Goal: Find specific page/section: Find specific page/section

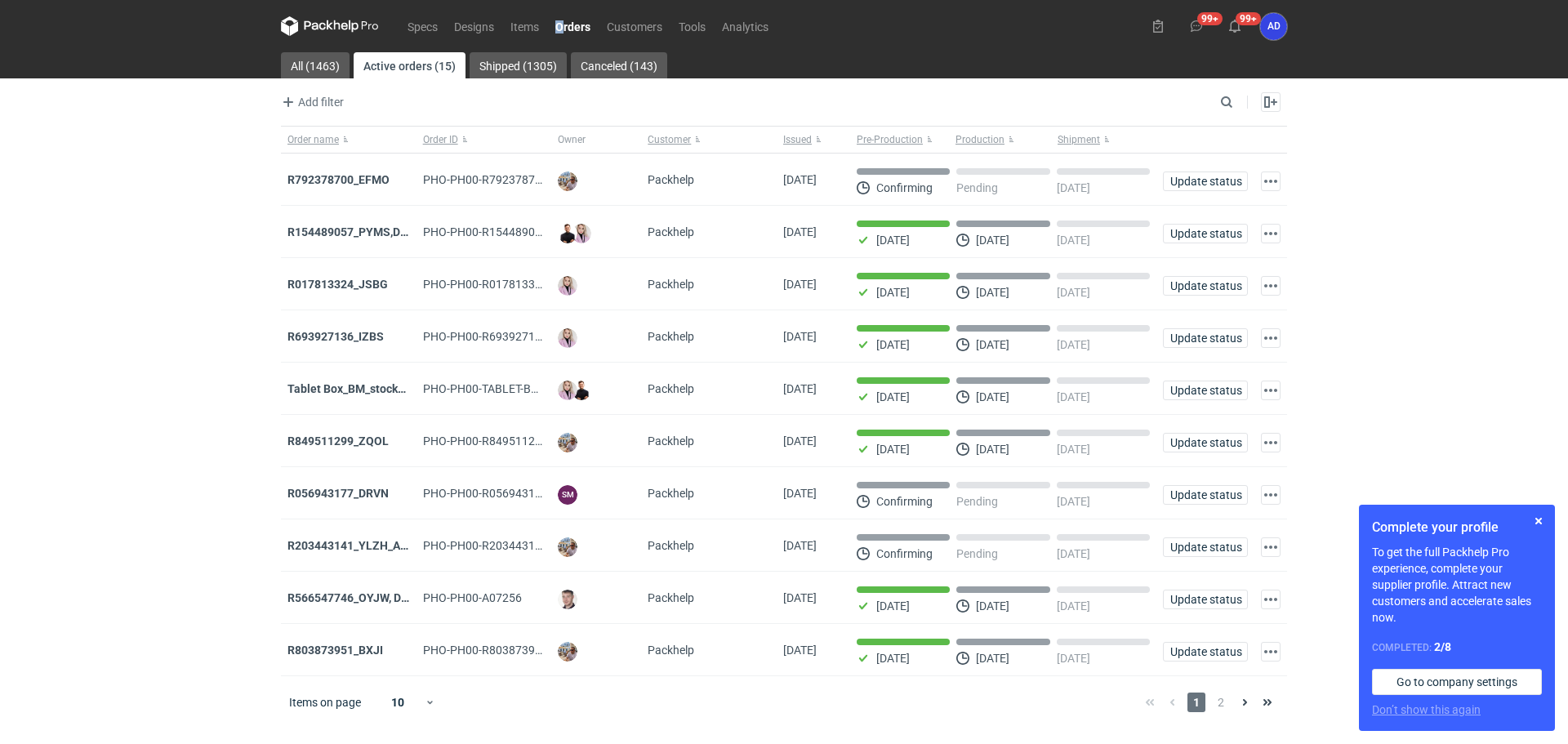
click at [574, 26] on link "Orders" at bounding box center [572, 25] width 52 height 20
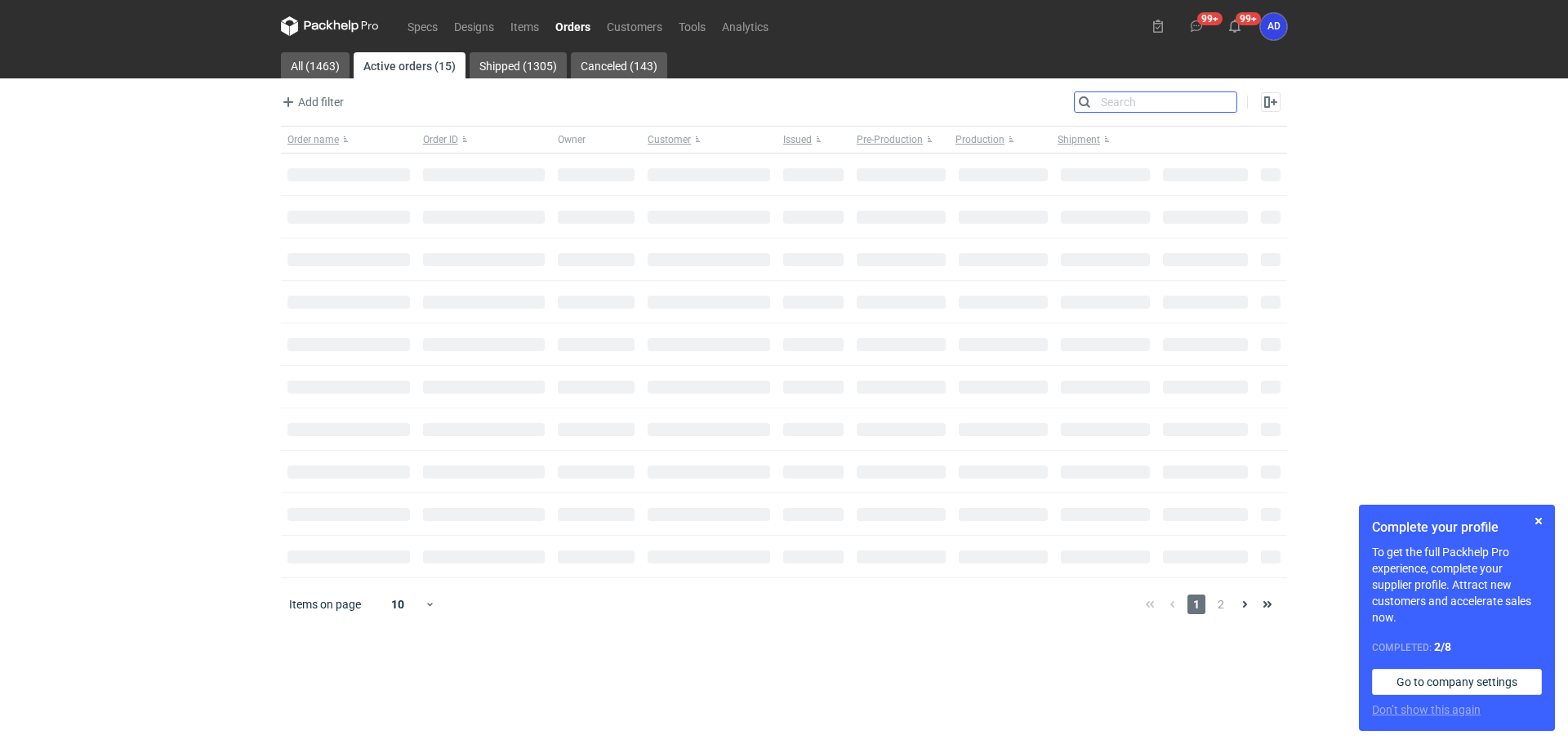
click at [1223, 104] on input "Search" at bounding box center [1155, 102] width 161 height 20
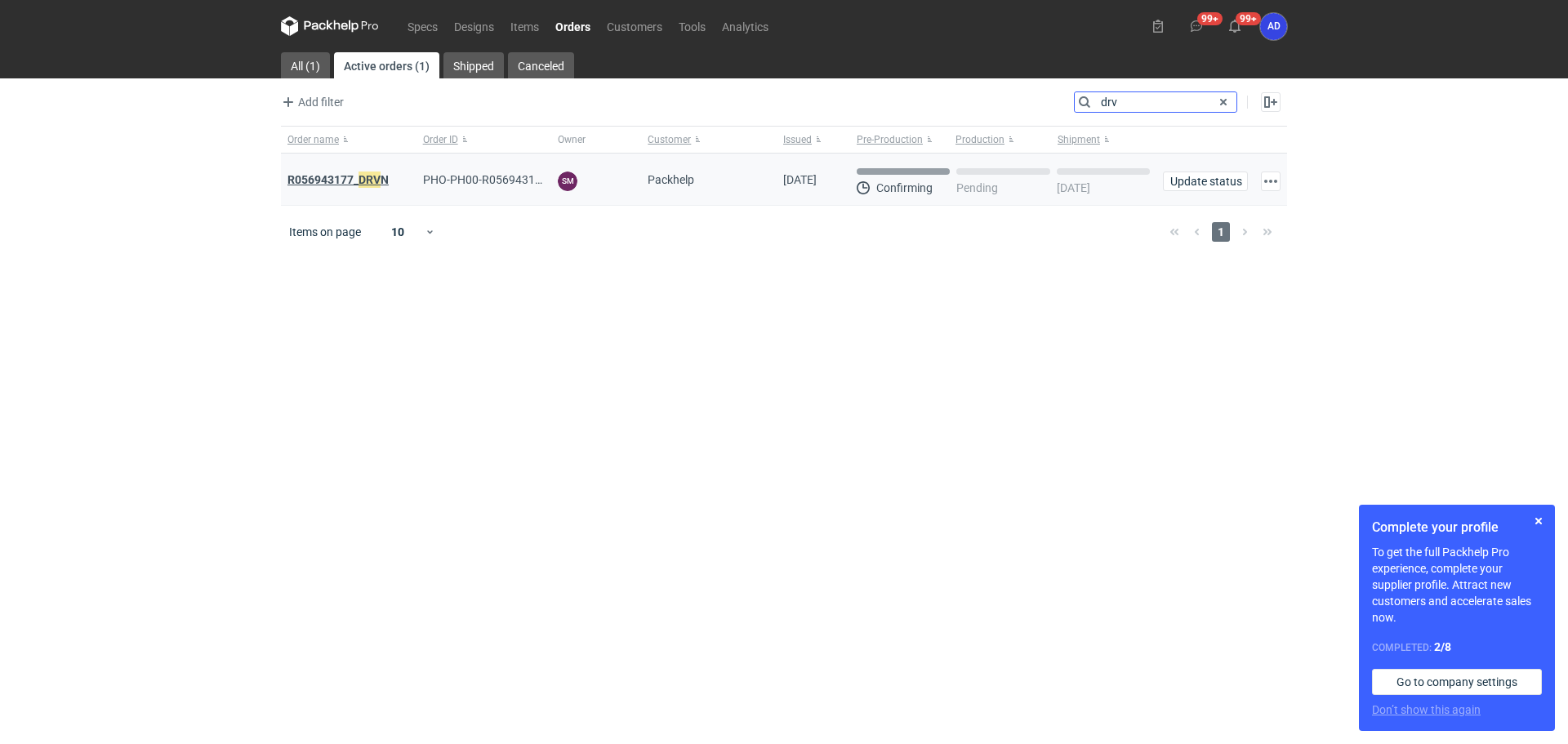
type input "drv"
click at [376, 174] on em "DRV" at bounding box center [369, 179] width 22 height 18
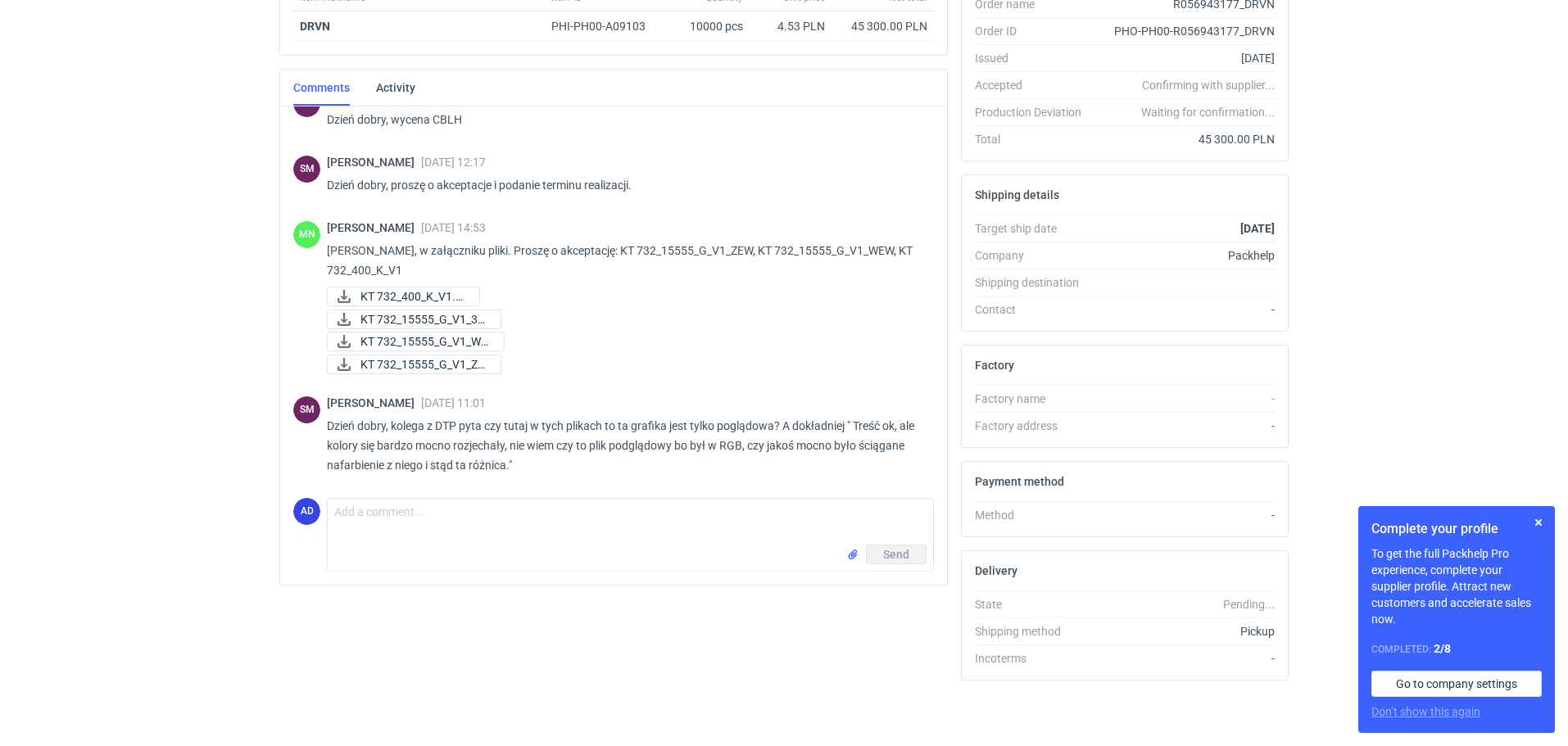
scroll to position [28, 0]
click at [622, 524] on textarea "Comment message" at bounding box center [630, 522] width 606 height 46
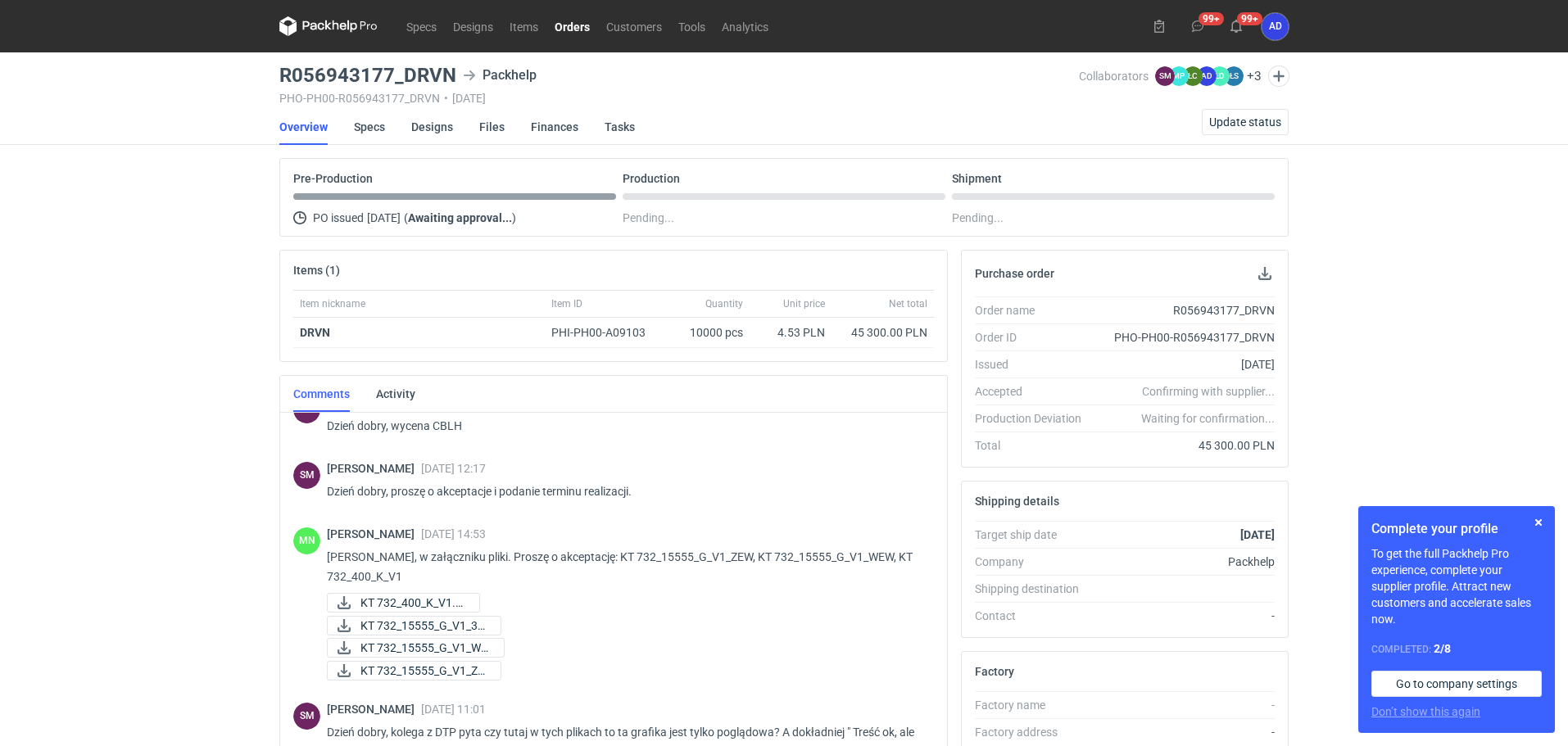
click at [583, 29] on link "Orders" at bounding box center [572, 26] width 52 height 20
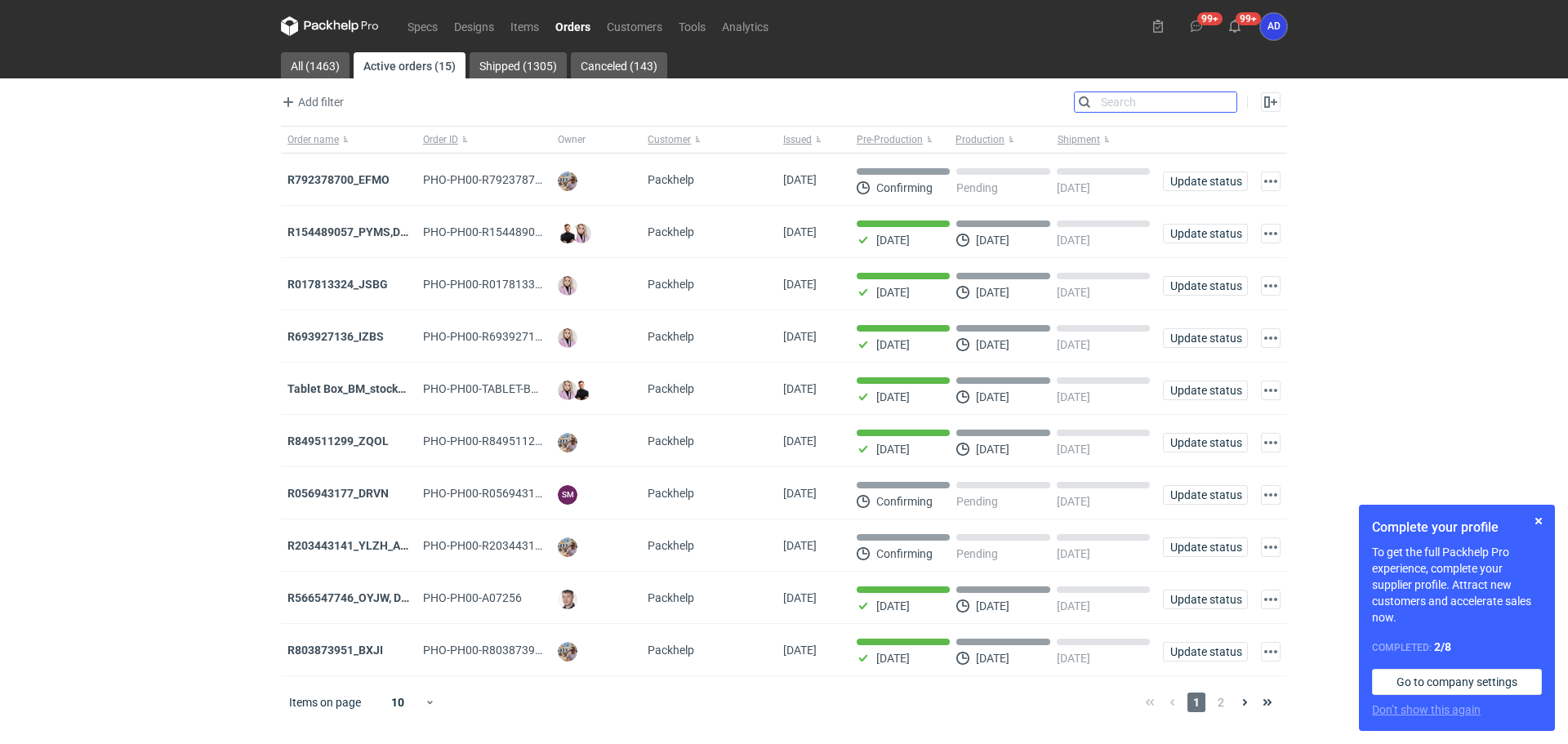
click at [1224, 107] on input "Search" at bounding box center [1155, 102] width 161 height 20
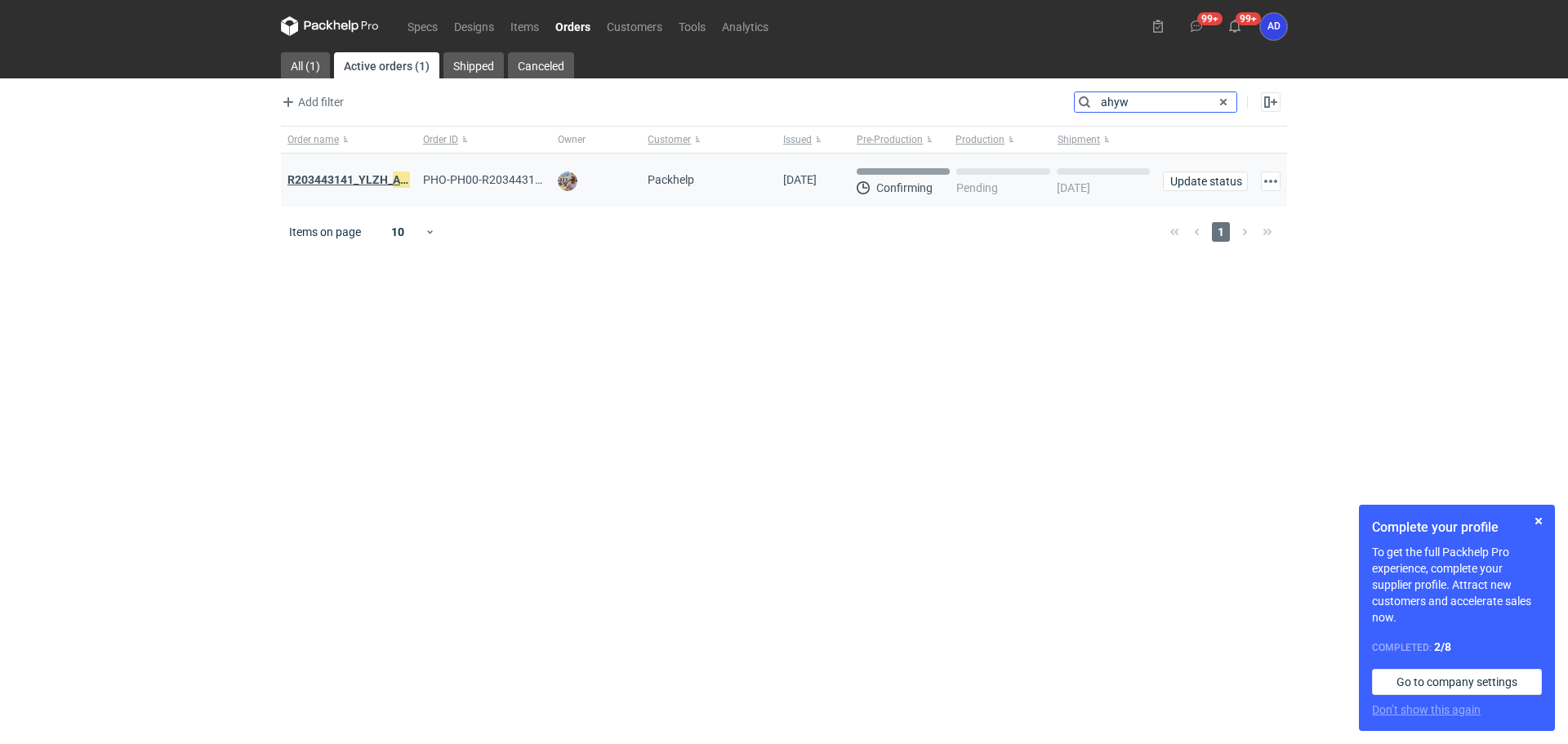
type input "ahyw"
click at [396, 178] on em "AHYW" at bounding box center [409, 179] width 32 height 18
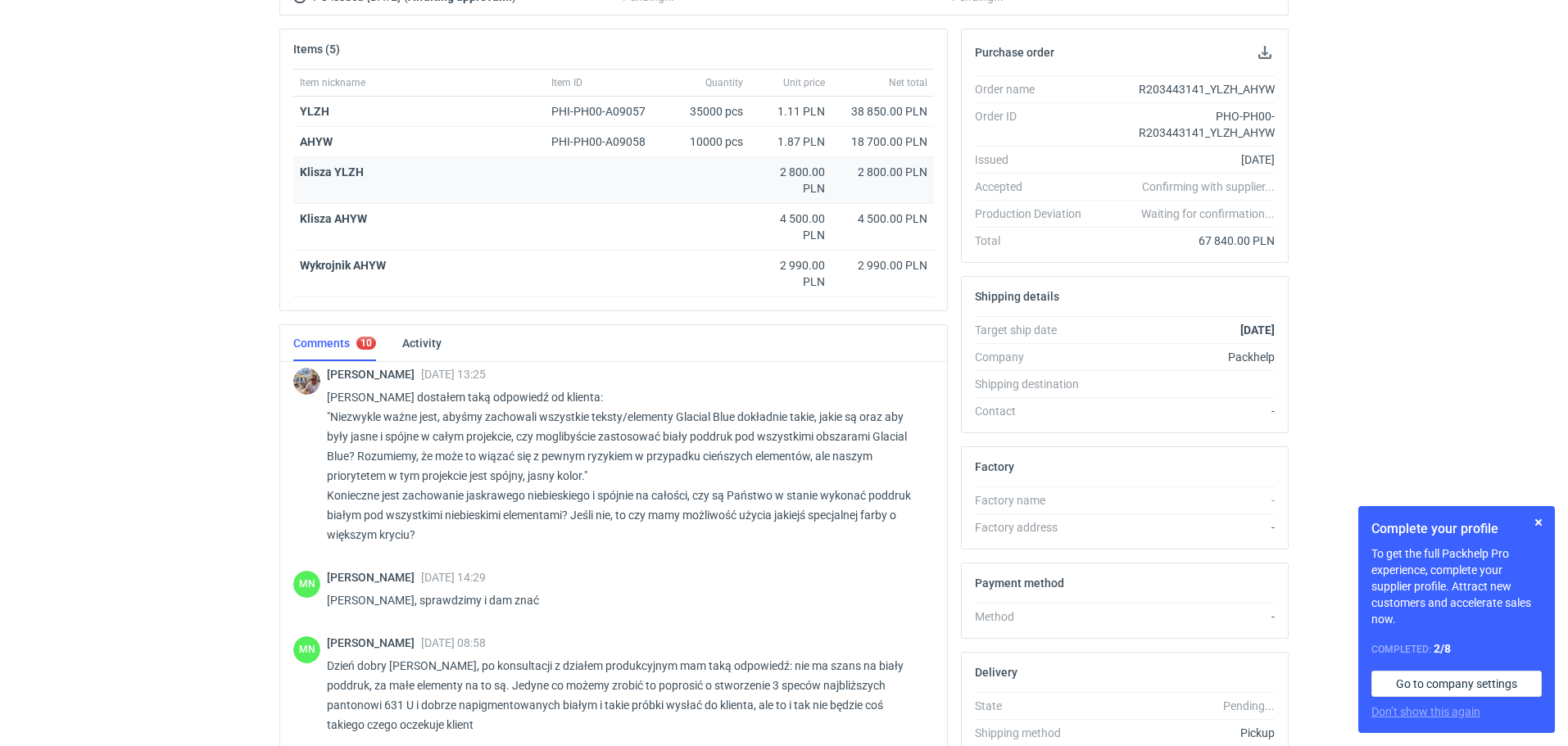
scroll to position [1799, 0]
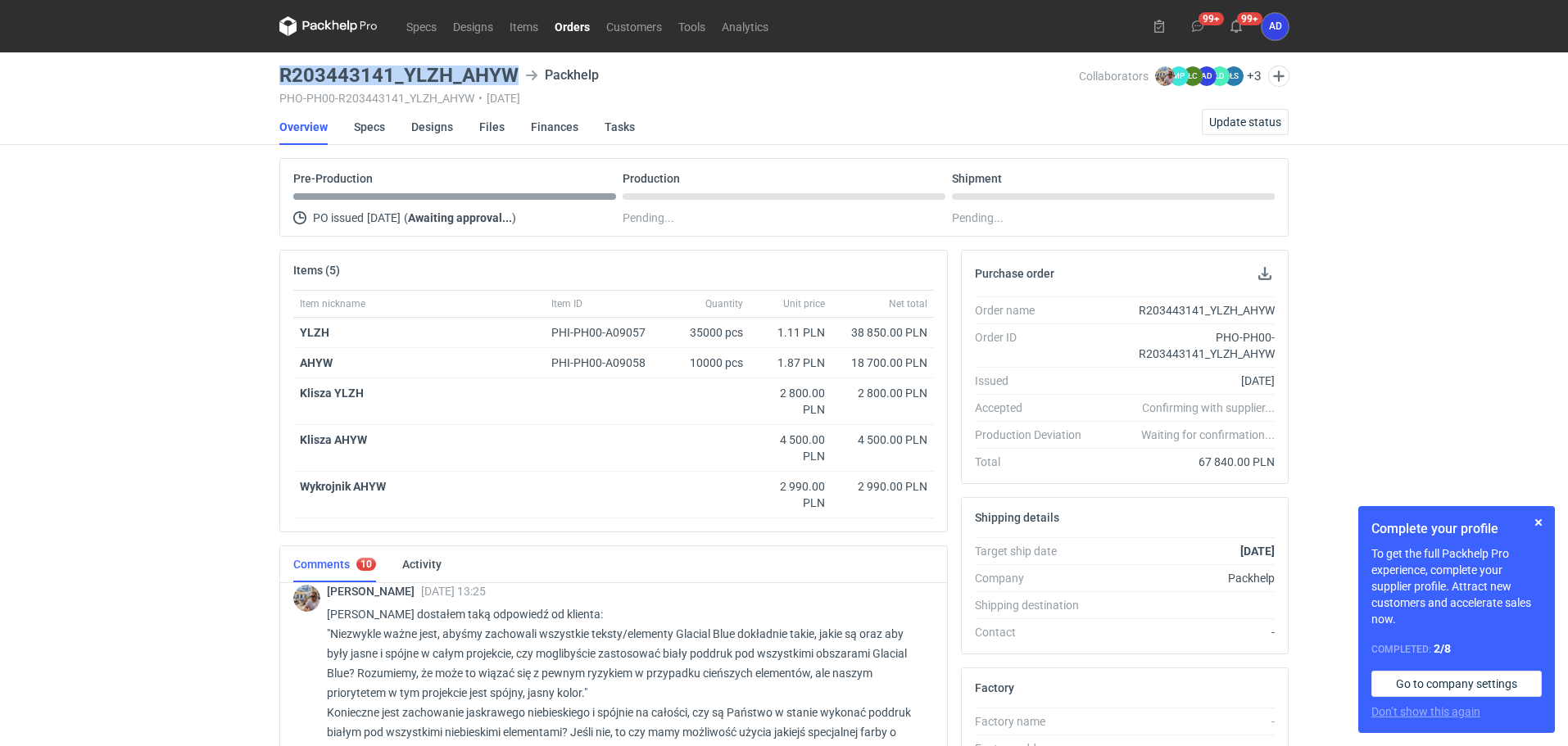
drag, startPoint x: 515, startPoint y: 72, endPoint x: 282, endPoint y: 71, distance: 233.0
click at [282, 71] on h3 "R203443141_YLZH_AHYW" at bounding box center [399, 75] width 239 height 20
copy h3 "R203443141_YLZH_AHYW"
